Goal: Book appointment/travel/reservation

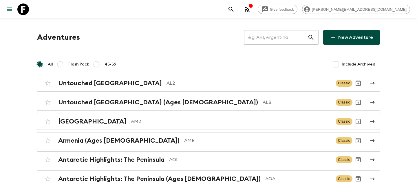
click at [288, 40] on input "text" at bounding box center [275, 37] width 63 height 16
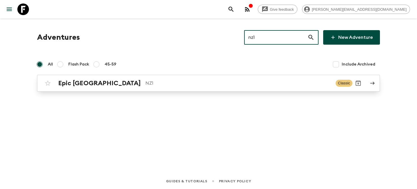
type input "nz1"
click at [67, 87] on div "Epic New Zealand NZ1 Classic" at bounding box center [197, 83] width 311 height 12
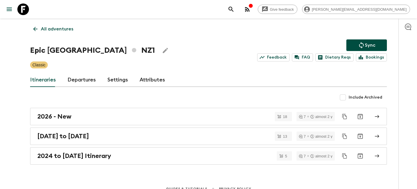
click at [77, 79] on link "Departures" at bounding box center [81, 80] width 28 height 14
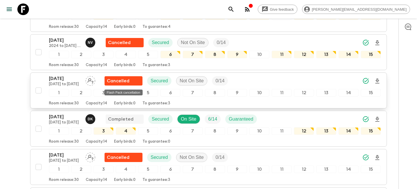
scroll to position [286, 0]
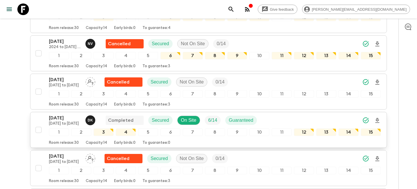
click at [59, 118] on p "[DATE]" at bounding box center [65, 117] width 32 height 7
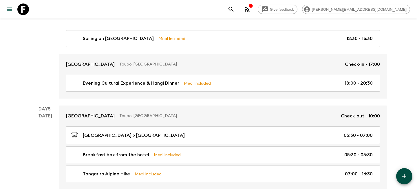
scroll to position [558, 0]
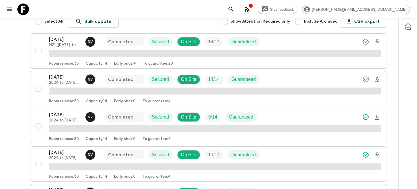
scroll to position [96, 0]
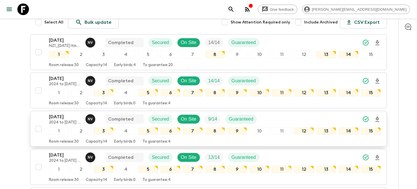
click at [59, 117] on p "[DATE]" at bounding box center [65, 116] width 32 height 7
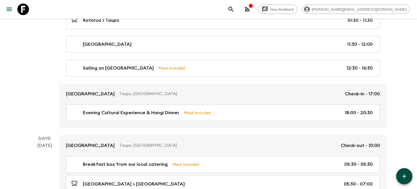
scroll to position [505, 0]
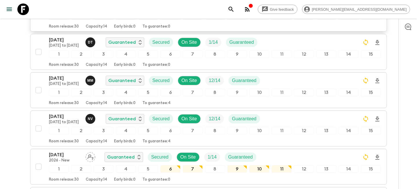
scroll to position [708, 0]
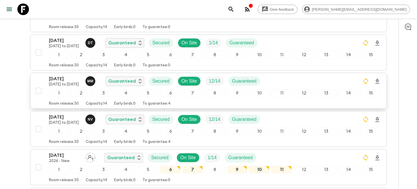
click at [55, 76] on p "[DATE]" at bounding box center [65, 78] width 32 height 7
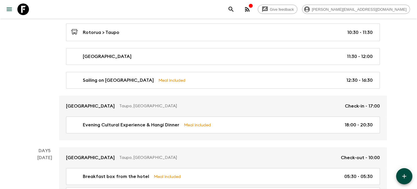
scroll to position [517, 0]
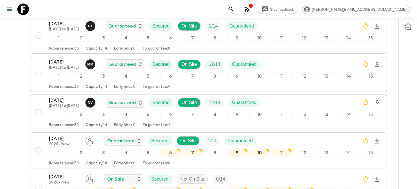
scroll to position [728, 0]
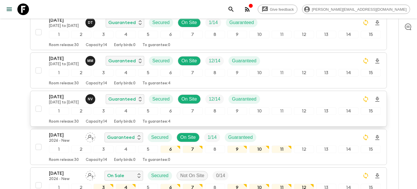
click at [65, 96] on p "[DATE]" at bounding box center [65, 96] width 32 height 7
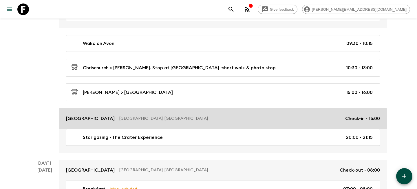
scroll to position [1485, 0]
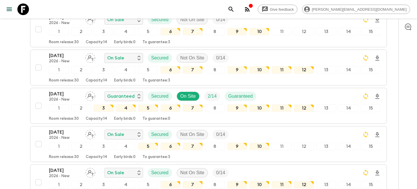
scroll to position [514, 0]
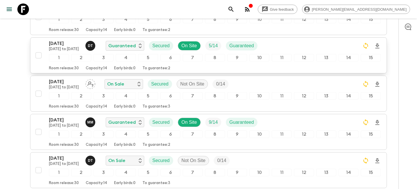
click at [69, 45] on p "[DATE]" at bounding box center [65, 43] width 32 height 7
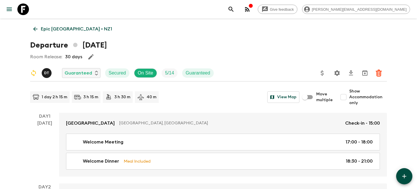
click at [36, 30] on icon at bounding box center [35, 29] width 6 height 6
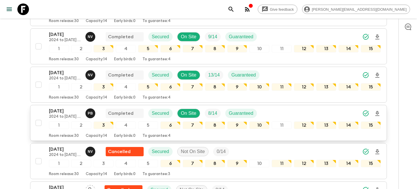
scroll to position [179, 0]
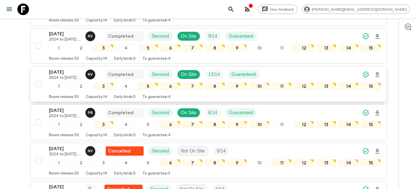
click at [61, 71] on p "[DATE]" at bounding box center [65, 72] width 32 height 7
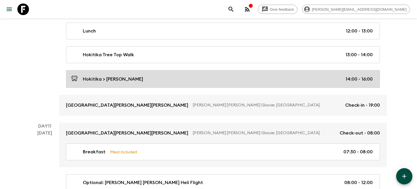
scroll to position [1412, 0]
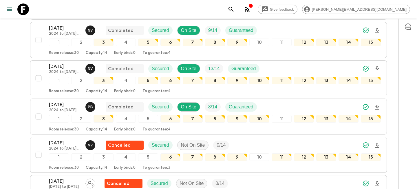
scroll to position [190, 0]
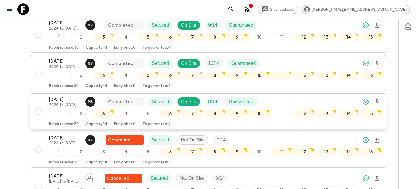
click at [66, 103] on p "2024 to [DATE] Itinerary" at bounding box center [65, 105] width 32 height 5
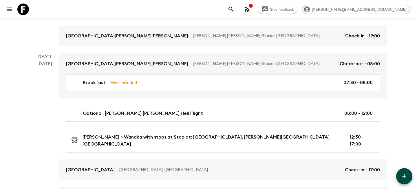
scroll to position [1452, 0]
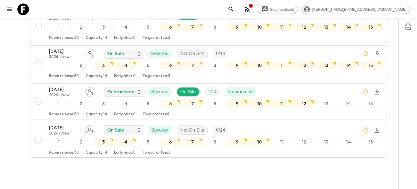
scroll to position [1407, 0]
